Goal: Task Accomplishment & Management: Use online tool/utility

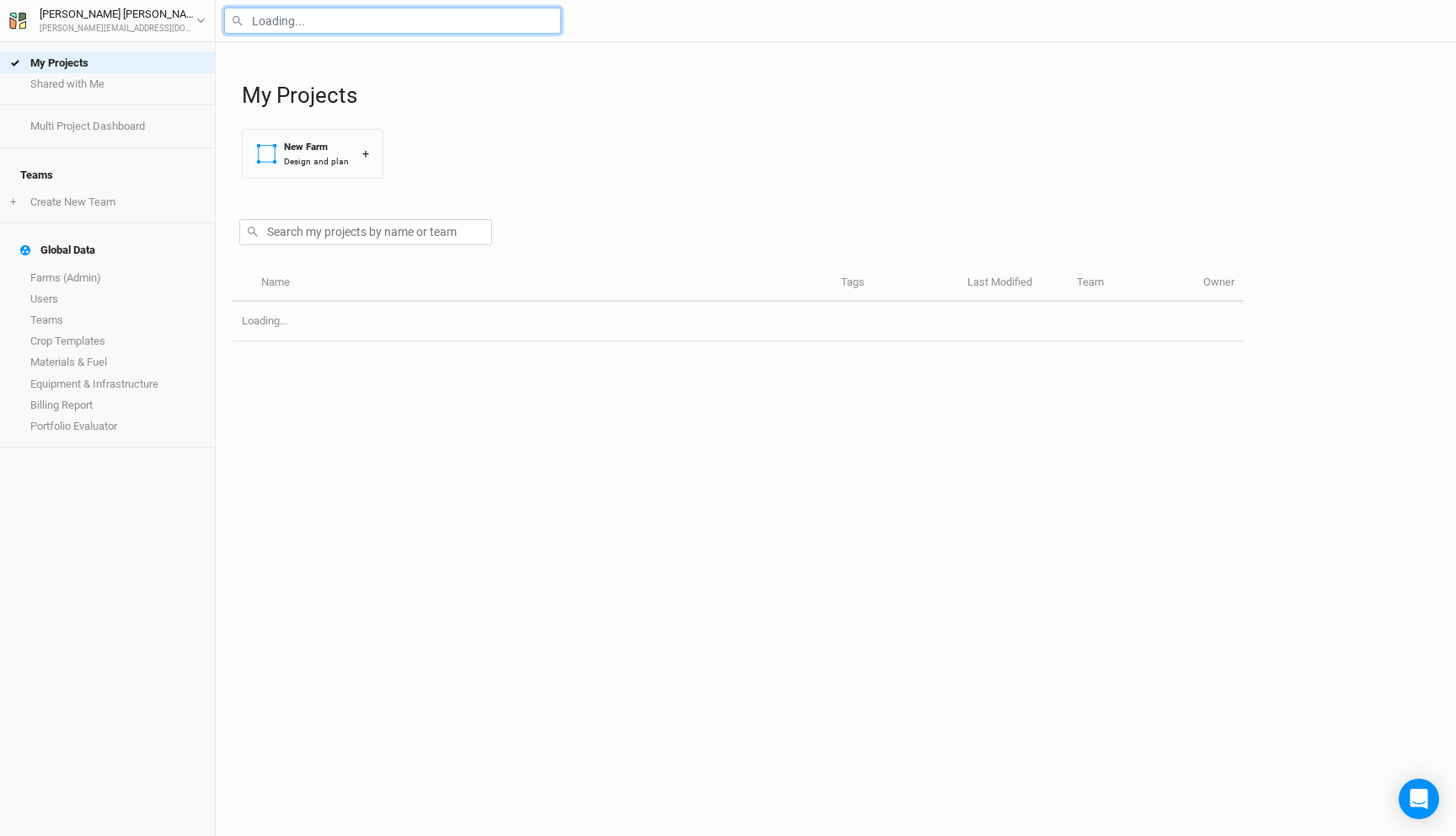
click at [304, 20] on input "text" at bounding box center [393, 20] width 337 height 26
type input "gree"
type input "green Horizon Farm (OLD)"
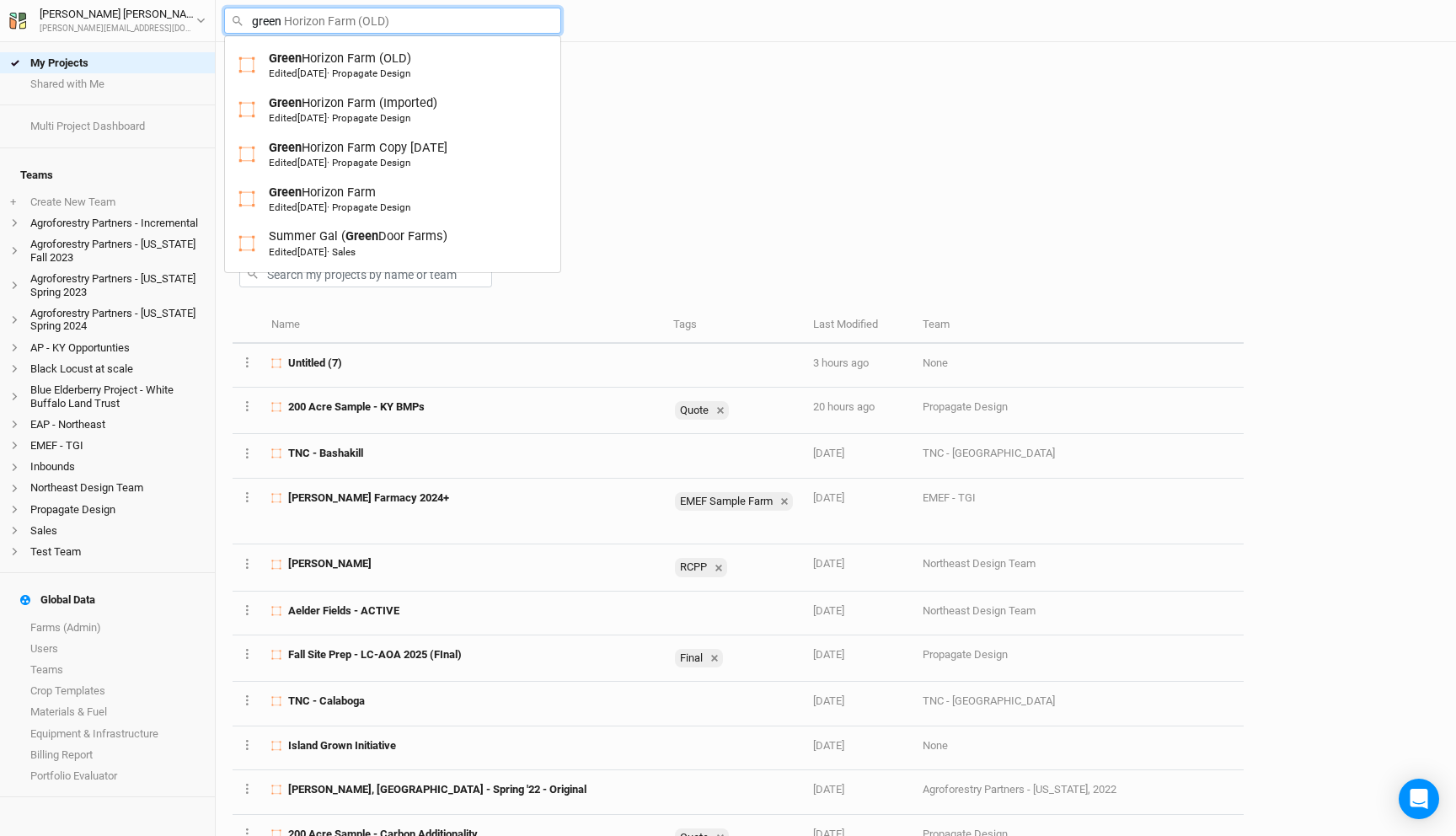
type input "greenv"
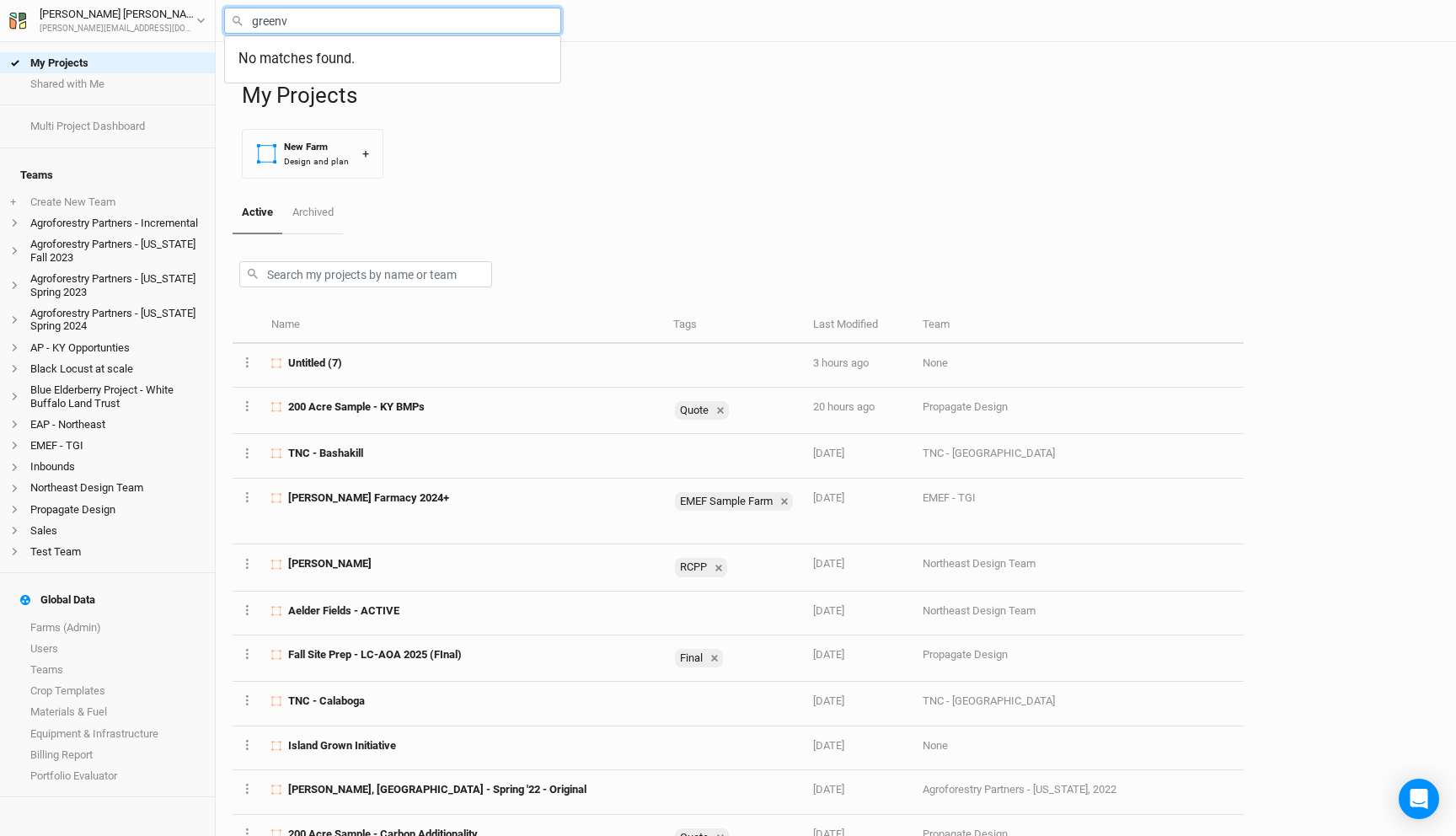
type input "green"
type input "green Horizon Farm (OLD)"
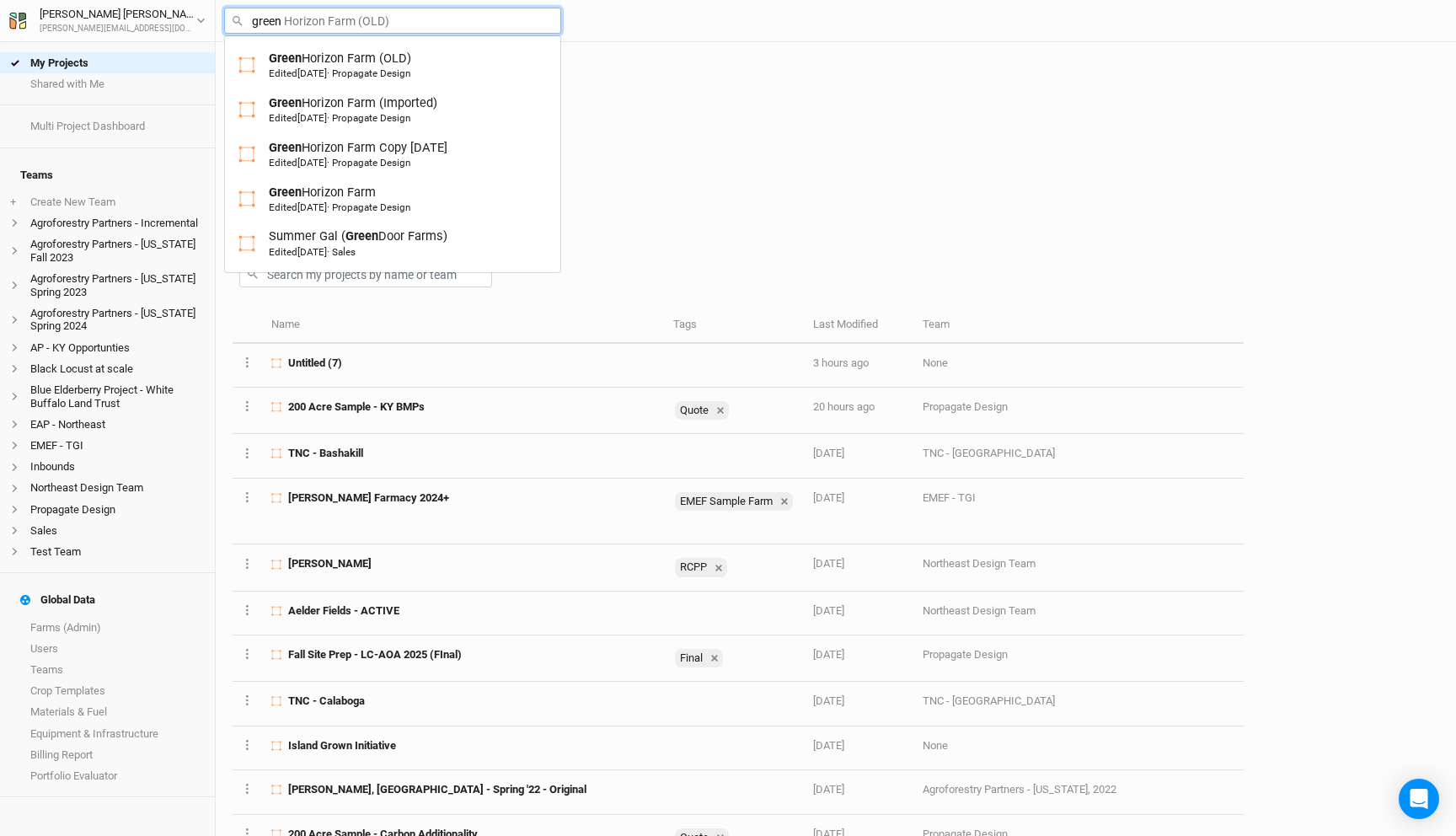
type input "green"
type input "green Horizon Farm (OLD)"
